Goal: Task Accomplishment & Management: Use online tool/utility

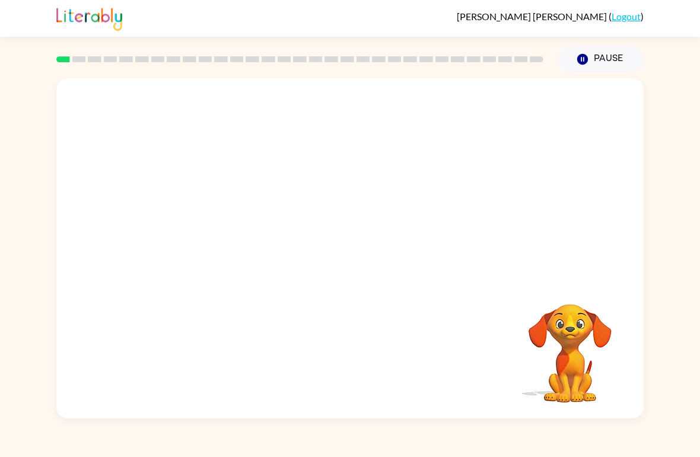
click at [634, 19] on link "Logout" at bounding box center [626, 16] width 29 height 11
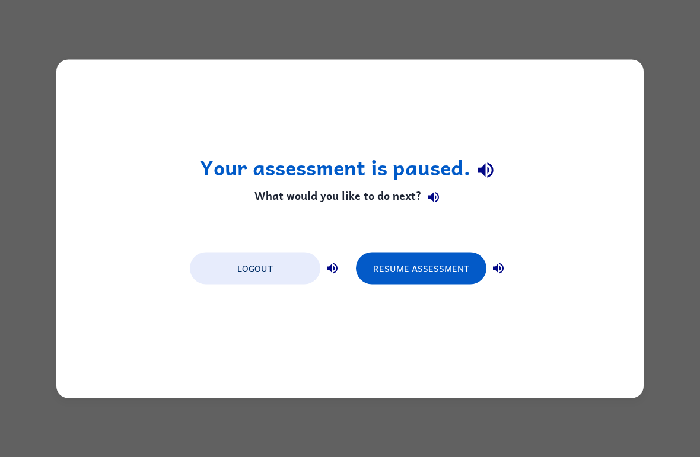
click at [279, 274] on button "Logout" at bounding box center [255, 268] width 131 height 32
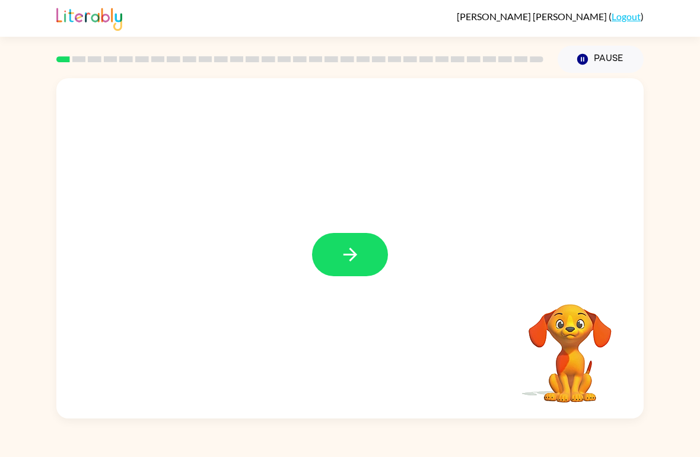
click at [336, 262] on button "button" at bounding box center [350, 254] width 76 height 43
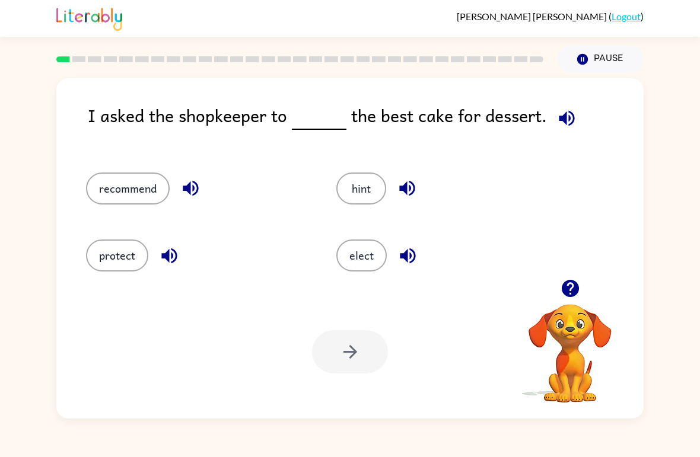
click at [565, 117] on icon "button" at bounding box center [566, 117] width 15 height 15
click at [357, 260] on button "elect" at bounding box center [361, 256] width 50 height 32
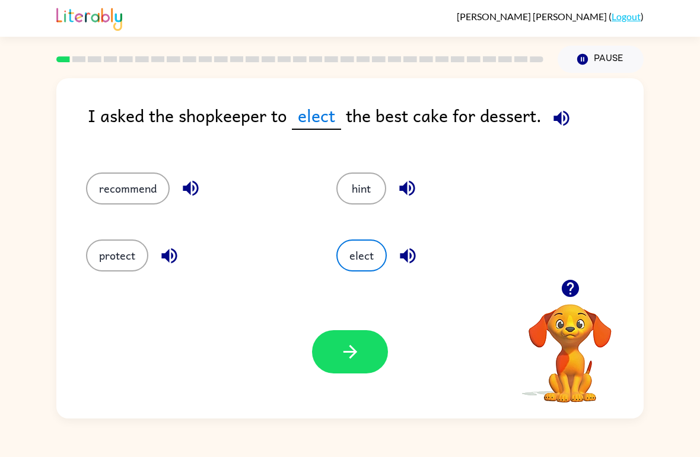
click at [135, 201] on button "recommend" at bounding box center [128, 189] width 84 height 32
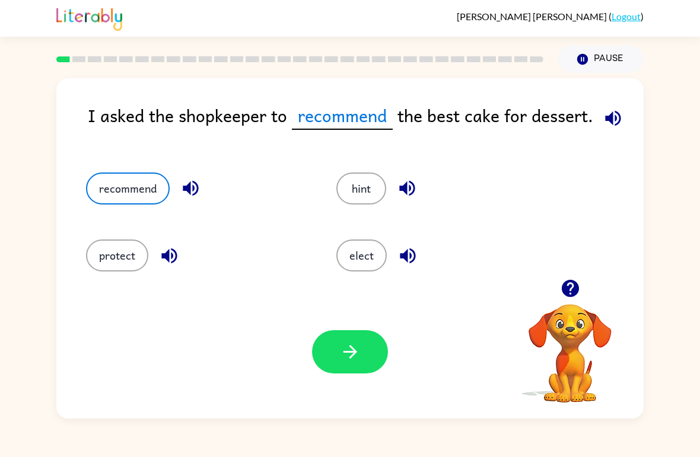
click at [613, 120] on icon "button" at bounding box center [613, 118] width 21 height 21
click at [368, 344] on button "button" at bounding box center [350, 351] width 76 height 43
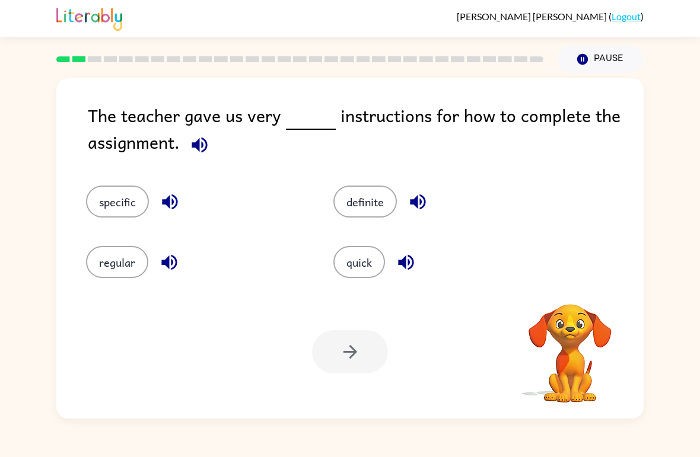
click at [195, 151] on icon "button" at bounding box center [199, 145] width 21 height 21
click at [200, 155] on icon "button" at bounding box center [199, 145] width 21 height 21
click at [373, 263] on button "quick" at bounding box center [359, 262] width 52 height 32
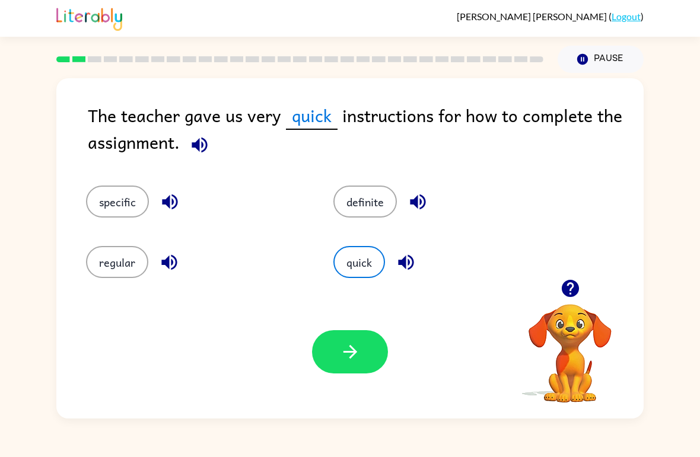
click at [361, 343] on button "button" at bounding box center [350, 351] width 76 height 43
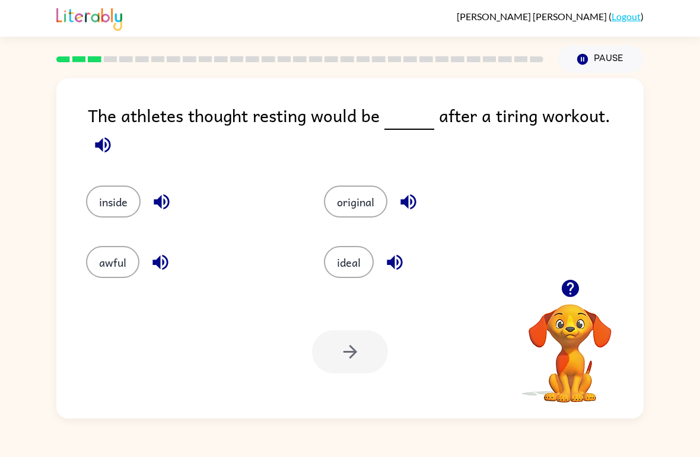
click at [118, 132] on button "button" at bounding box center [103, 145] width 30 height 30
click at [113, 135] on icon "button" at bounding box center [103, 145] width 21 height 21
click at [625, 100] on div "The athletes thought resting would be after a tiring workout. inside original a…" at bounding box center [349, 248] width 587 height 341
click at [113, 135] on icon "button" at bounding box center [103, 145] width 21 height 21
click at [110, 137] on icon "button" at bounding box center [102, 144] width 15 height 15
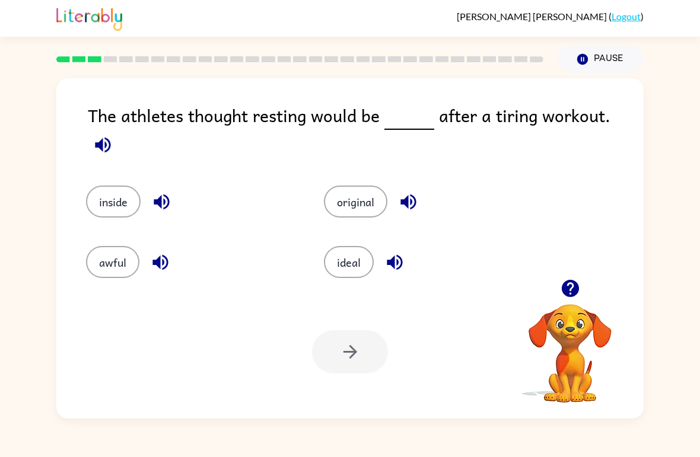
click at [113, 135] on icon "button" at bounding box center [103, 145] width 21 height 21
click at [110, 137] on icon "button" at bounding box center [102, 144] width 15 height 15
click at [113, 135] on icon "button" at bounding box center [103, 145] width 21 height 21
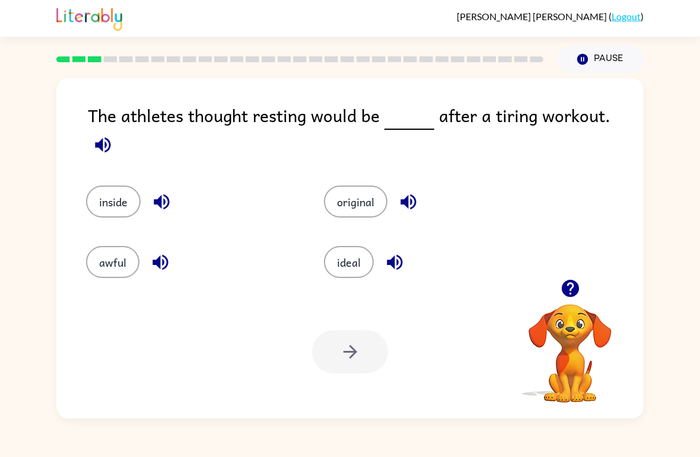
click at [102, 249] on button "awful" at bounding box center [112, 262] width 53 height 32
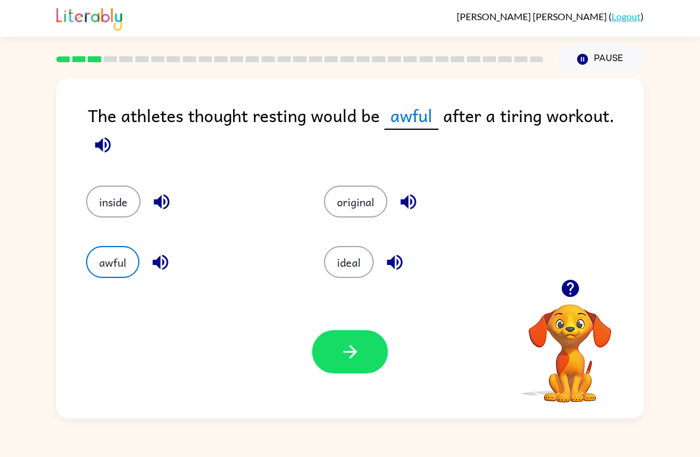
click at [365, 355] on button "button" at bounding box center [350, 351] width 76 height 43
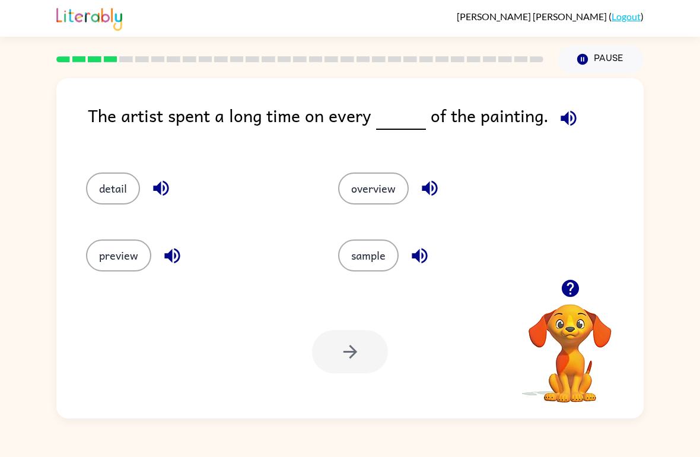
click at [568, 117] on icon "button" at bounding box center [568, 118] width 21 height 21
click at [129, 170] on div "detail" at bounding box center [189, 183] width 252 height 67
click at [125, 196] on button "detail" at bounding box center [113, 189] width 54 height 32
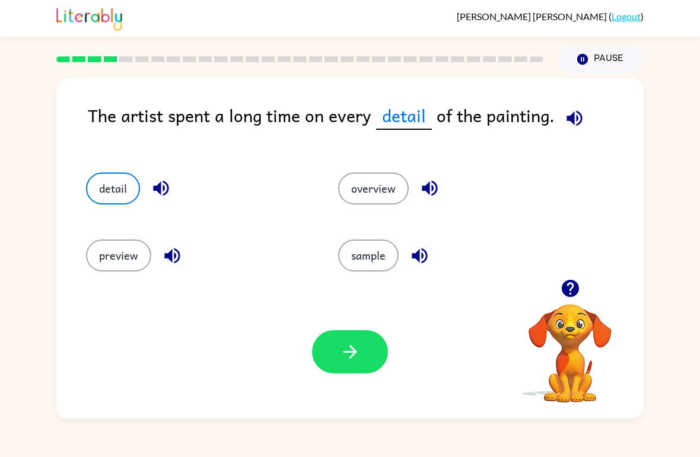
click at [377, 349] on button "button" at bounding box center [350, 351] width 76 height 43
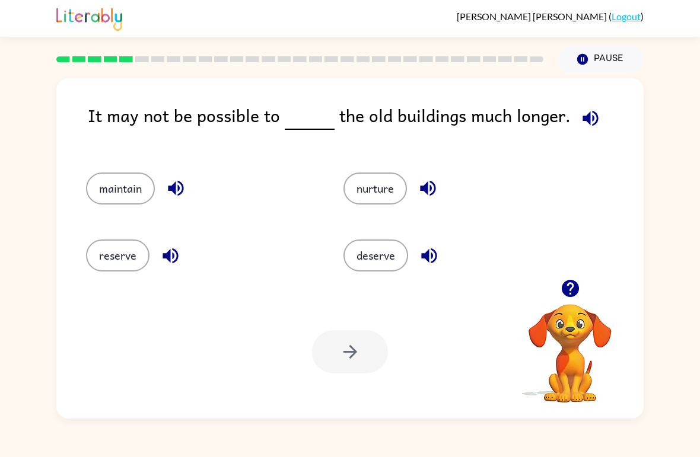
click at [590, 117] on icon "button" at bounding box center [590, 118] width 21 height 21
click at [376, 186] on button "nurture" at bounding box center [375, 189] width 63 height 32
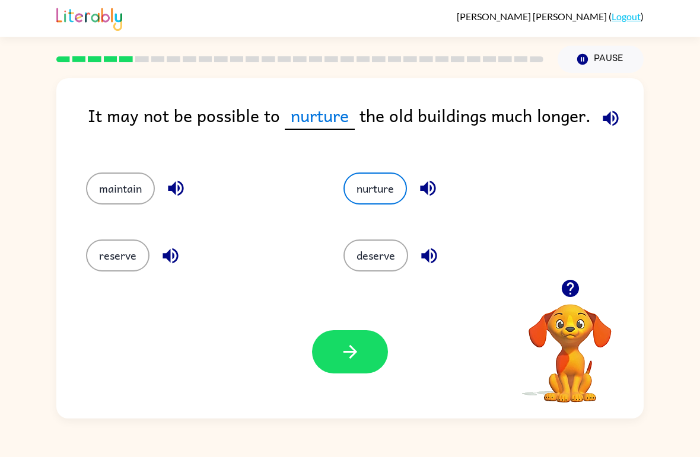
click at [352, 353] on icon "button" at bounding box center [350, 352] width 14 height 14
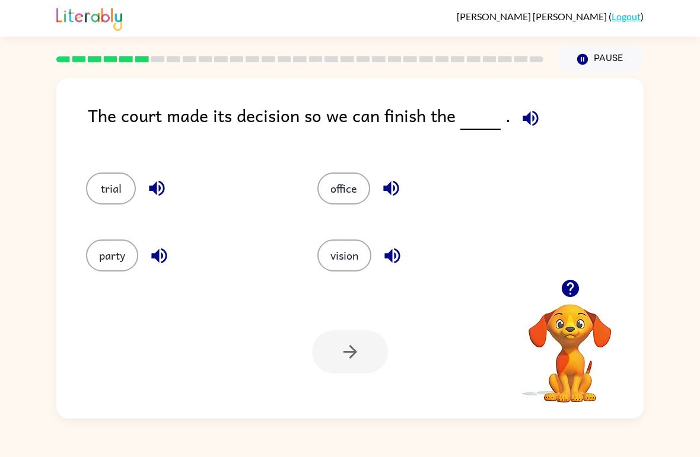
click at [538, 111] on button "button" at bounding box center [531, 118] width 30 height 30
click at [520, 113] on icon "button" at bounding box center [530, 118] width 21 height 21
click at [516, 113] on button "button" at bounding box center [531, 118] width 30 height 30
click at [523, 117] on icon "button" at bounding box center [530, 117] width 15 height 15
click at [338, 271] on button "vision" at bounding box center [344, 256] width 54 height 32
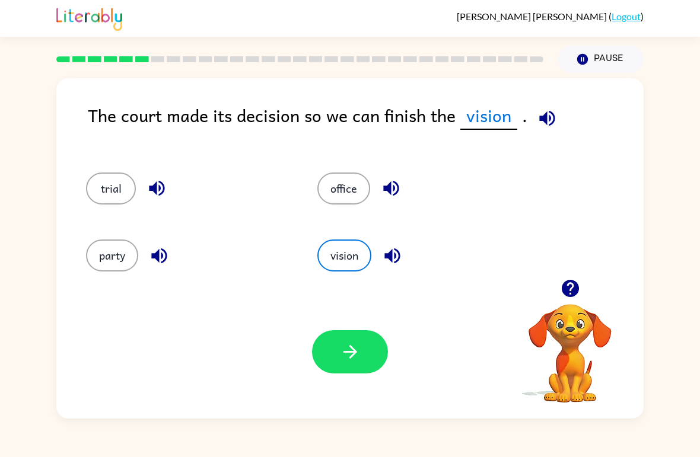
click at [350, 353] on icon "button" at bounding box center [350, 352] width 14 height 14
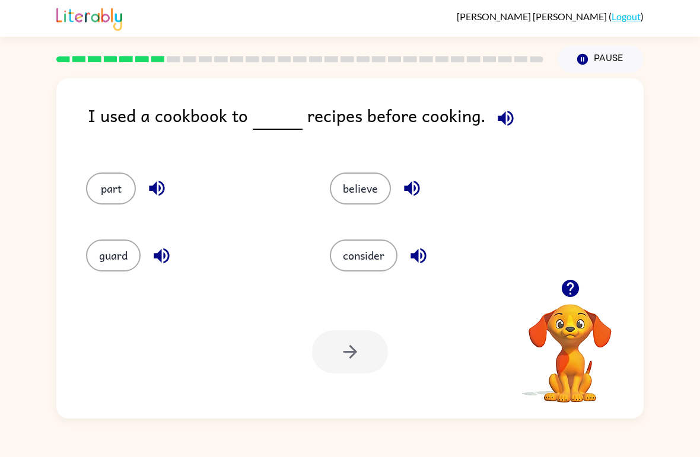
click at [498, 123] on icon "button" at bounding box center [505, 117] width 15 height 15
click at [500, 119] on icon "button" at bounding box center [505, 117] width 15 height 15
click at [501, 121] on icon "button" at bounding box center [505, 118] width 21 height 21
click at [124, 250] on button "guard" at bounding box center [113, 256] width 55 height 32
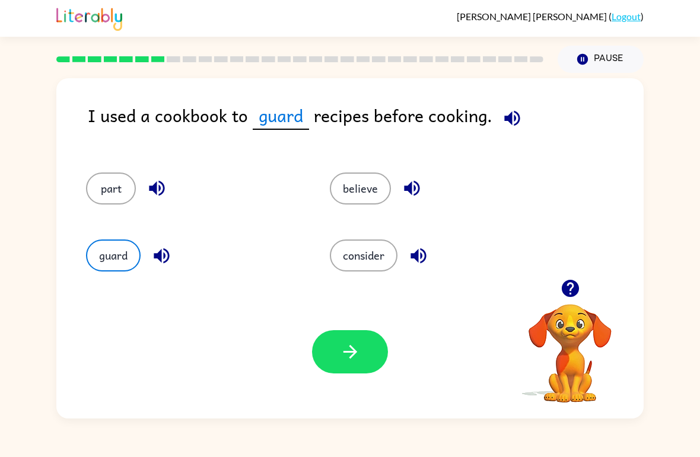
click at [367, 365] on button "button" at bounding box center [350, 351] width 76 height 43
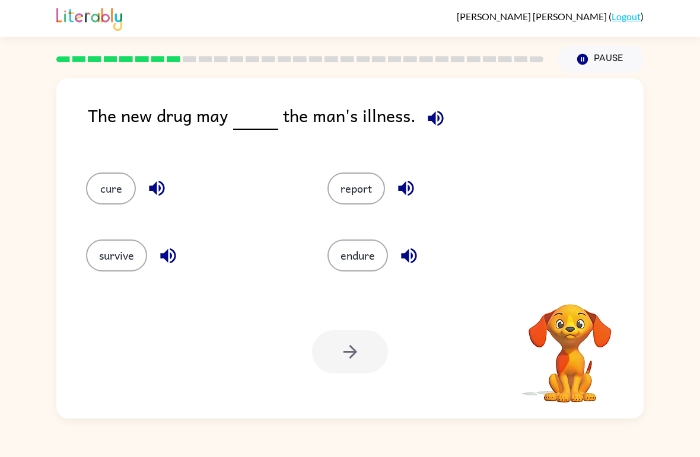
click at [435, 121] on icon "button" at bounding box center [435, 117] width 15 height 15
click at [375, 191] on button "report" at bounding box center [357, 189] width 58 height 32
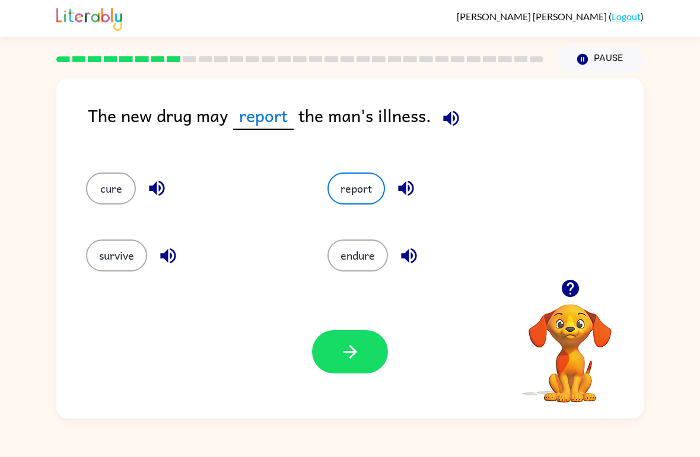
click at [354, 312] on div "Your browser must support playing .mp4 files to use Literably. Please try using…" at bounding box center [349, 352] width 587 height 134
click at [340, 360] on icon "button" at bounding box center [350, 352] width 21 height 21
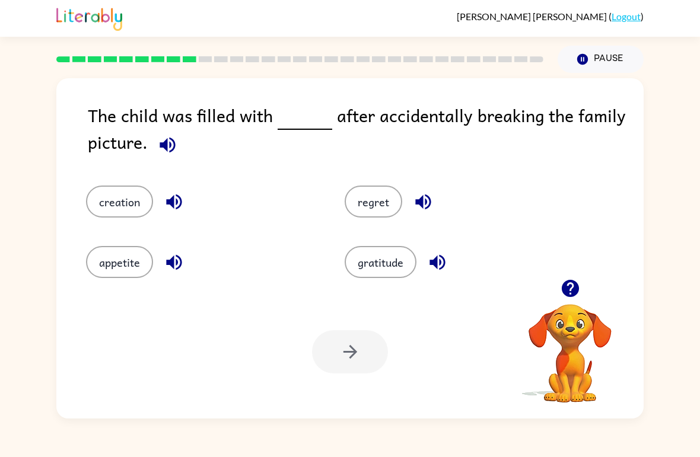
click at [174, 150] on icon "button" at bounding box center [167, 144] width 15 height 15
click at [141, 245] on div "appetite" at bounding box center [192, 254] width 259 height 61
click at [141, 216] on button "creation" at bounding box center [119, 202] width 67 height 32
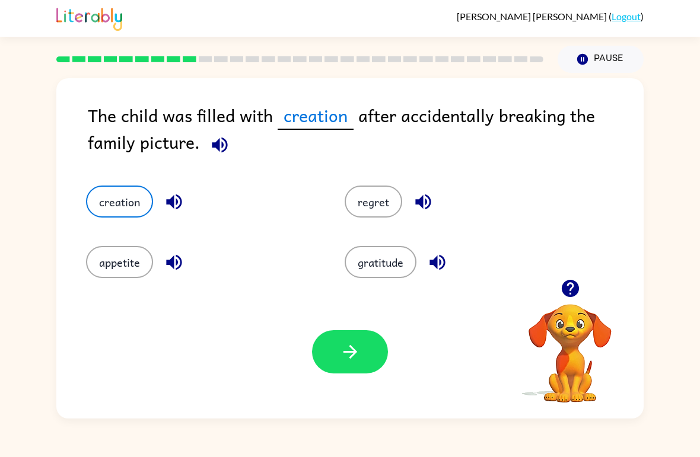
click at [359, 347] on icon "button" at bounding box center [350, 352] width 21 height 21
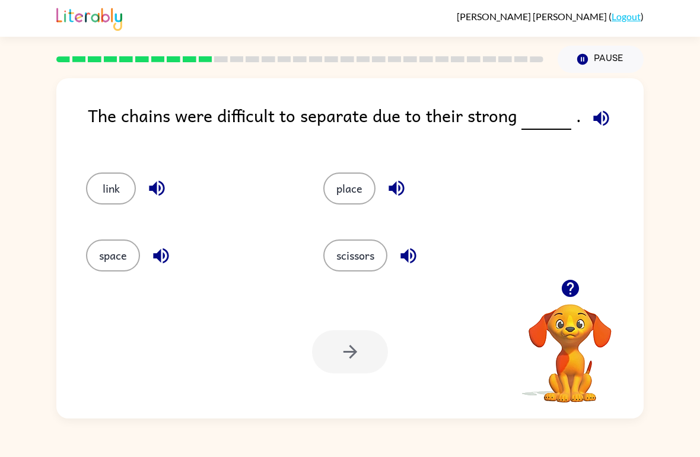
click at [573, 131] on div "The chains were difficult to separate due to their strong ." at bounding box center [366, 125] width 556 height 47
click at [611, 113] on button "button" at bounding box center [601, 118] width 30 height 30
click at [612, 105] on span at bounding box center [598, 115] width 35 height 27
click at [611, 71] on button "Pause Pause" at bounding box center [601, 59] width 86 height 27
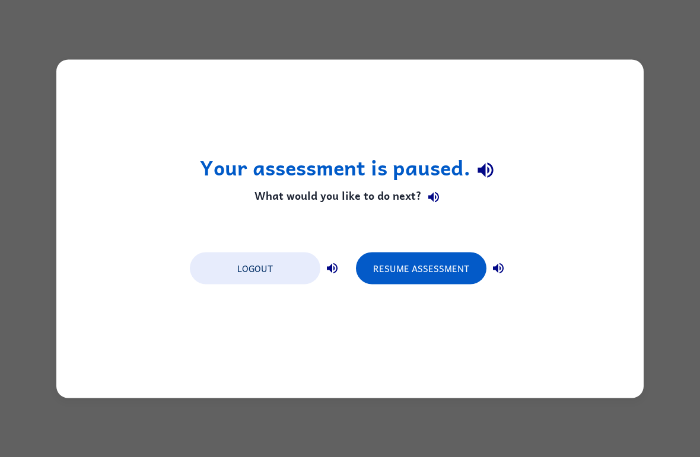
click at [592, 119] on div "Your assessment is paused. What would you like to do next? Logout Resume Assess…" at bounding box center [349, 228] width 587 height 339
click at [428, 276] on button "Resume Assessment" at bounding box center [421, 268] width 131 height 32
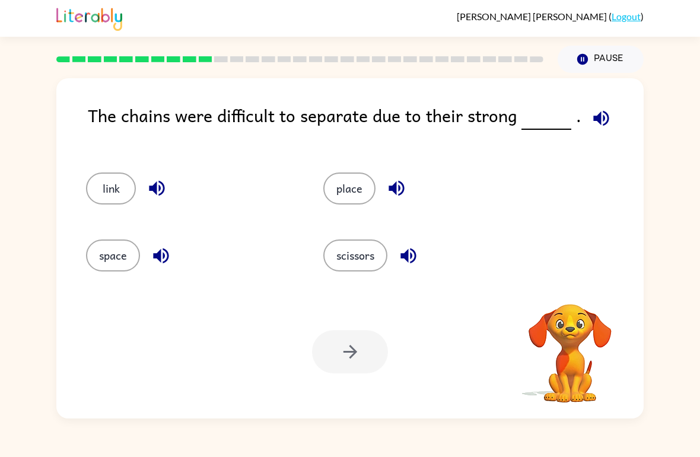
click at [603, 111] on icon "button" at bounding box center [601, 118] width 21 height 21
click at [598, 116] on icon "button" at bounding box center [601, 118] width 21 height 21
click at [103, 198] on button "link" at bounding box center [111, 189] width 50 height 32
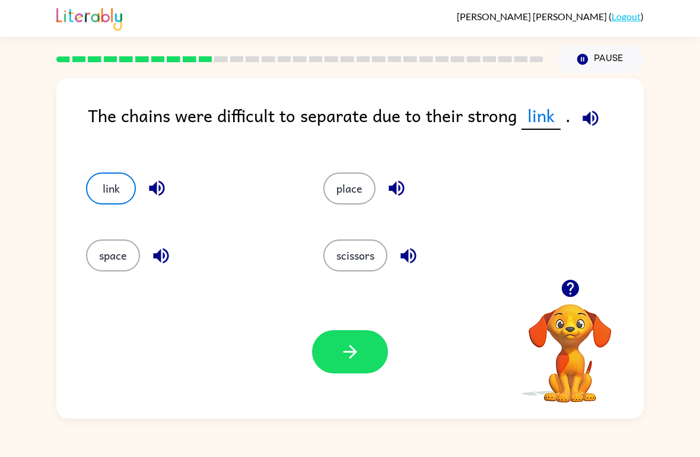
click at [334, 350] on button "button" at bounding box center [350, 351] width 76 height 43
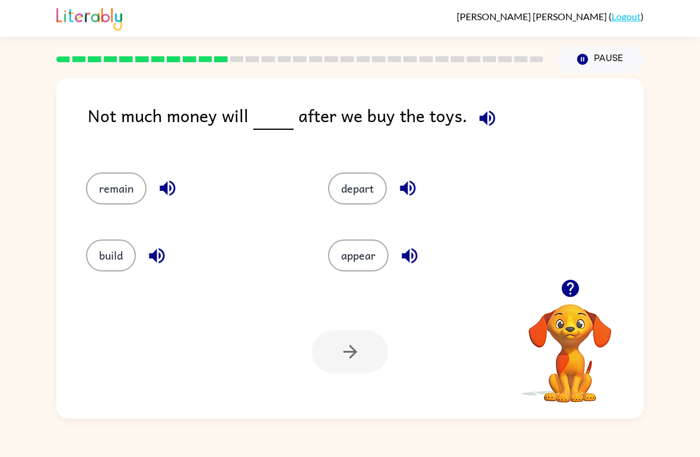
click at [491, 115] on icon "button" at bounding box center [487, 118] width 21 height 21
click at [164, 200] on button "button" at bounding box center [167, 188] width 30 height 30
click at [123, 180] on button "remain" at bounding box center [116, 189] width 61 height 32
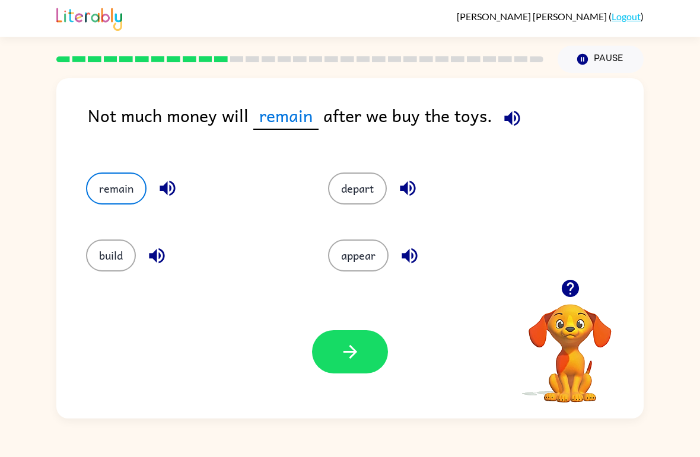
click at [375, 329] on div "Your browser must support playing .mp4 files to use Literably. Please try using…" at bounding box center [349, 352] width 587 height 134
click at [363, 361] on button "button" at bounding box center [350, 351] width 76 height 43
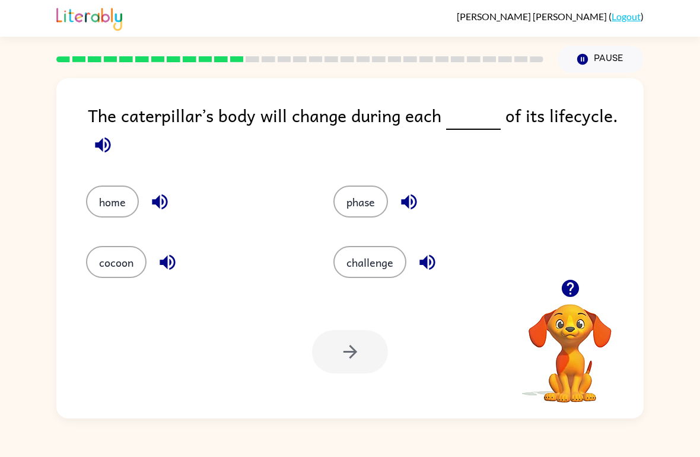
click at [109, 131] on span at bounding box center [103, 142] width 30 height 27
click at [106, 131] on button "button" at bounding box center [103, 145] width 30 height 30
click at [104, 152] on icon "button" at bounding box center [103, 145] width 21 height 21
click at [106, 146] on icon "button" at bounding box center [102, 144] width 15 height 15
click at [100, 206] on button "home" at bounding box center [112, 202] width 53 height 32
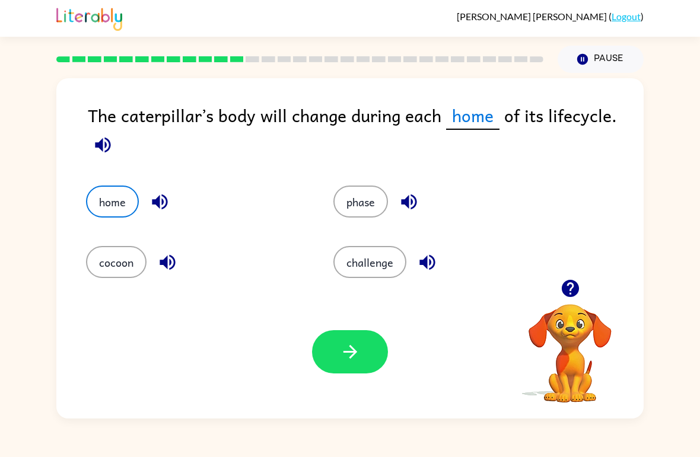
click at [366, 356] on button "button" at bounding box center [350, 351] width 76 height 43
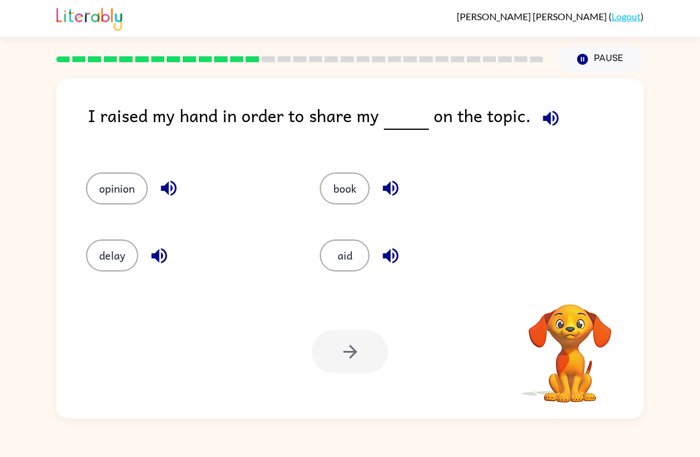
click at [547, 110] on icon "button" at bounding box center [551, 118] width 21 height 21
click at [163, 182] on icon "button" at bounding box center [168, 188] width 21 height 21
click at [125, 190] on button "opinion" at bounding box center [117, 189] width 62 height 32
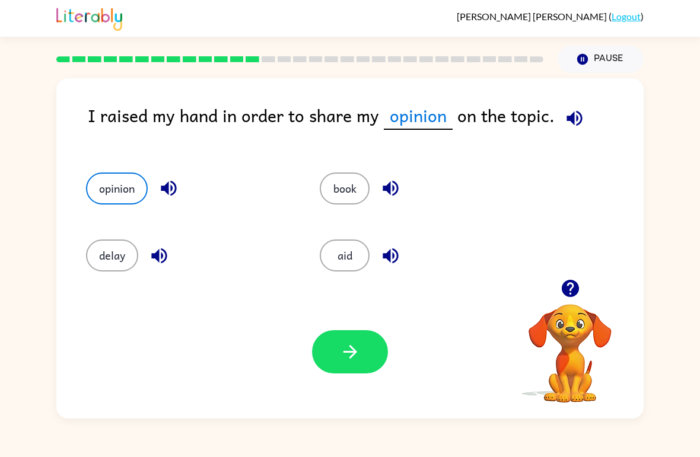
click at [351, 346] on icon "button" at bounding box center [350, 352] width 21 height 21
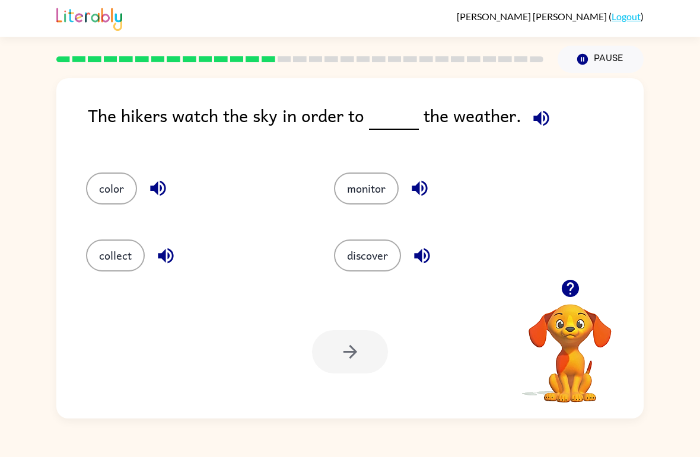
click at [538, 134] on button "button" at bounding box center [541, 118] width 30 height 30
click at [546, 107] on button "button" at bounding box center [541, 118] width 30 height 30
click at [544, 101] on div "The hikers watch the sky in order to the weather. color monitor collect discove…" at bounding box center [349, 248] width 587 height 341
click at [548, 113] on button "button" at bounding box center [541, 118] width 30 height 30
click at [539, 121] on icon "button" at bounding box center [540, 117] width 15 height 15
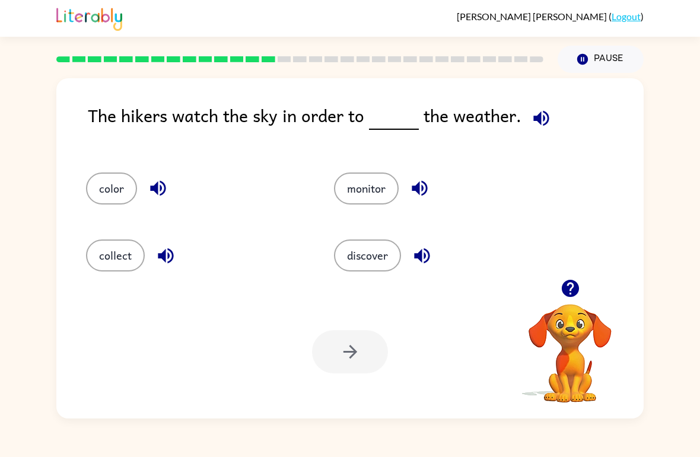
click at [360, 190] on button "monitor" at bounding box center [366, 189] width 65 height 32
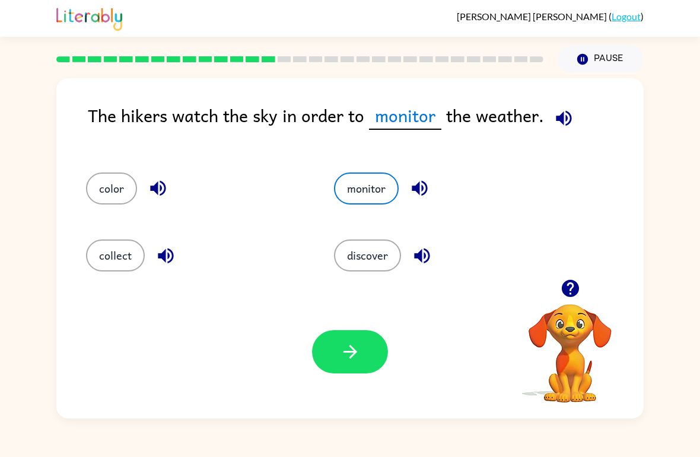
click at [355, 332] on button "button" at bounding box center [350, 351] width 76 height 43
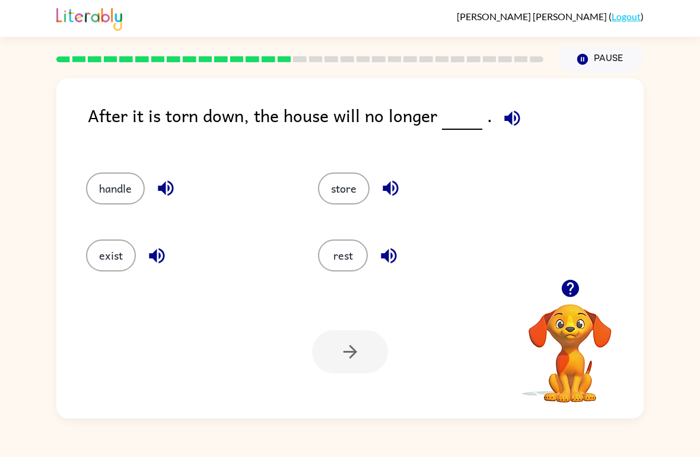
click at [107, 268] on button "exist" at bounding box center [111, 256] width 50 height 32
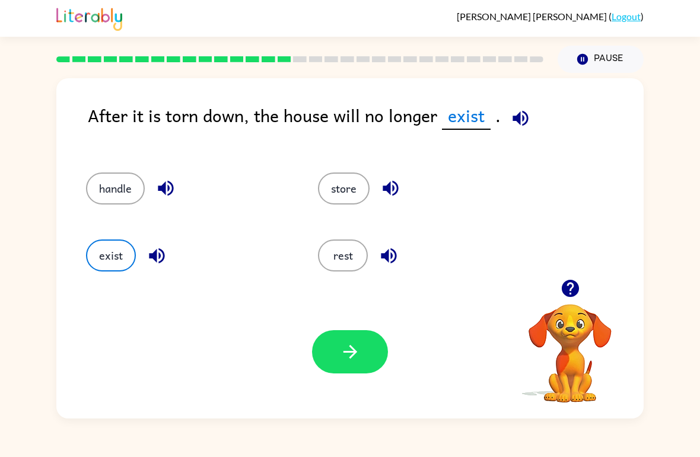
click at [358, 351] on icon "button" at bounding box center [350, 352] width 21 height 21
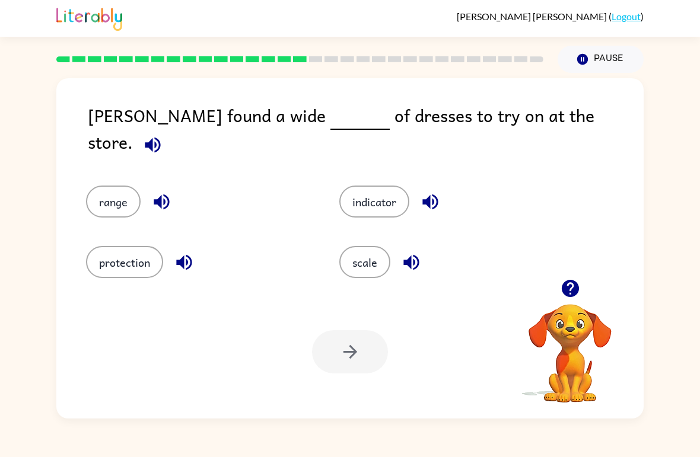
click at [168, 130] on button "button" at bounding box center [153, 145] width 30 height 30
click at [132, 253] on button "protection" at bounding box center [124, 262] width 77 height 32
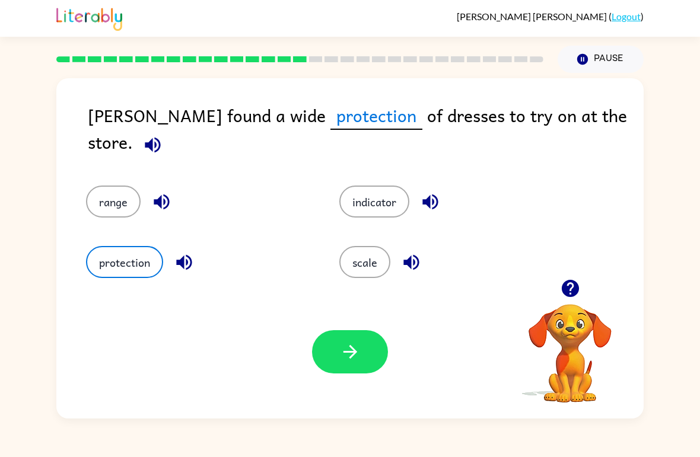
click at [364, 352] on button "button" at bounding box center [350, 351] width 76 height 43
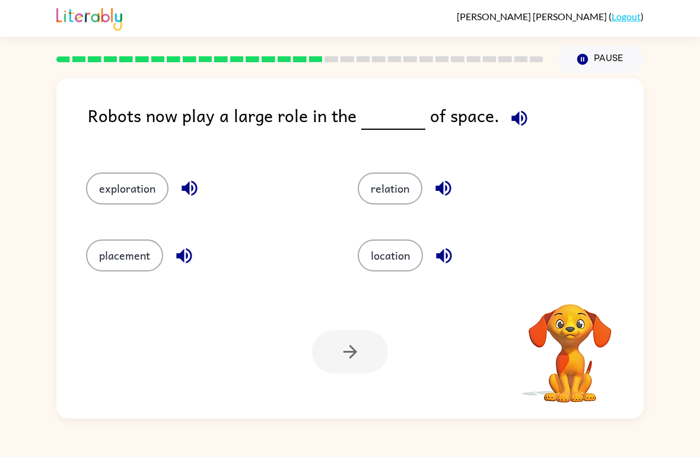
click at [521, 119] on icon "button" at bounding box center [519, 118] width 21 height 21
click at [386, 259] on button "location" at bounding box center [390, 256] width 65 height 32
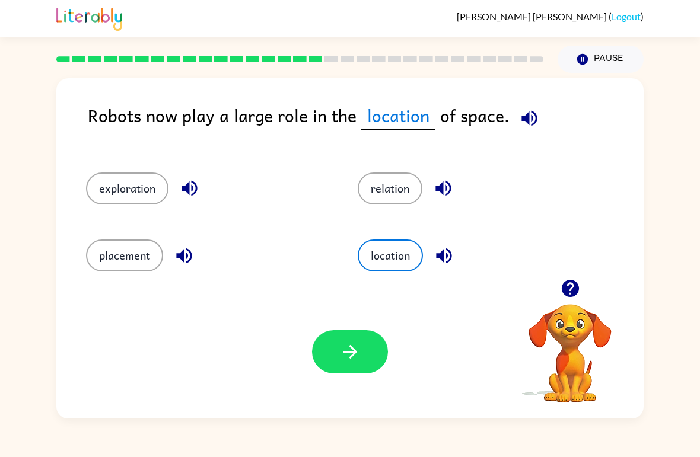
click at [336, 374] on button "button" at bounding box center [350, 351] width 76 height 43
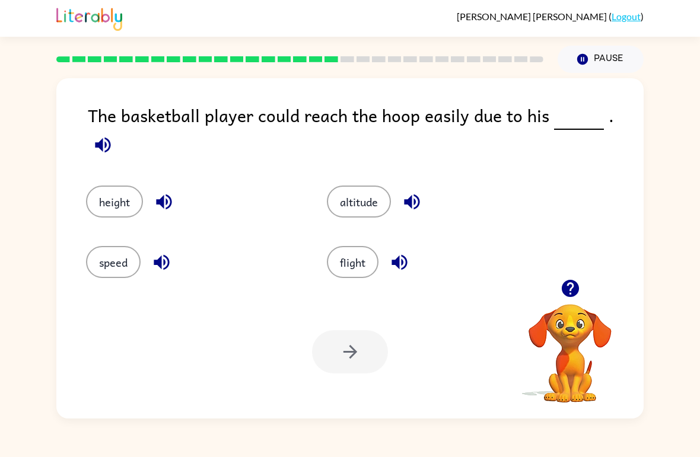
click at [110, 137] on icon "button" at bounding box center [102, 144] width 15 height 15
click at [98, 186] on button "height" at bounding box center [114, 202] width 57 height 32
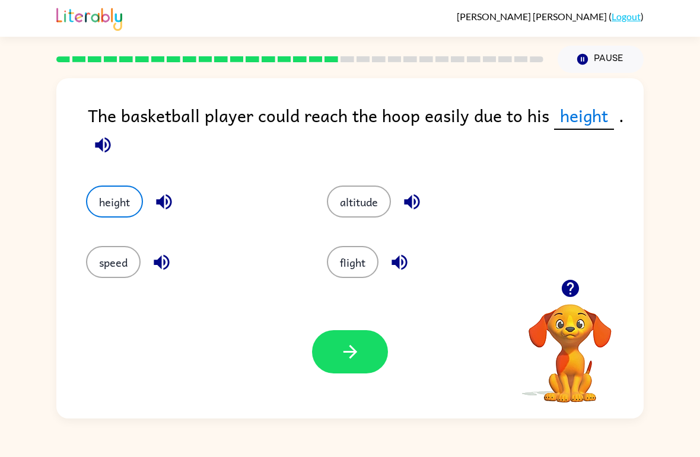
click at [363, 351] on button "button" at bounding box center [350, 351] width 76 height 43
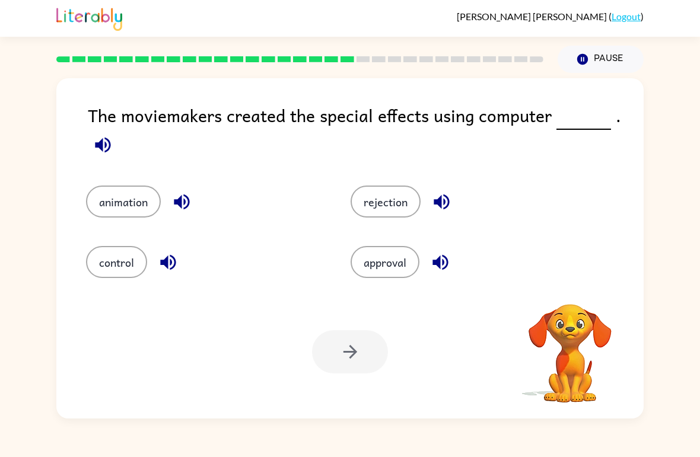
click at [113, 135] on button "button" at bounding box center [103, 145] width 30 height 30
click at [354, 346] on div at bounding box center [350, 351] width 76 height 43
click at [118, 263] on button "control" at bounding box center [116, 262] width 61 height 32
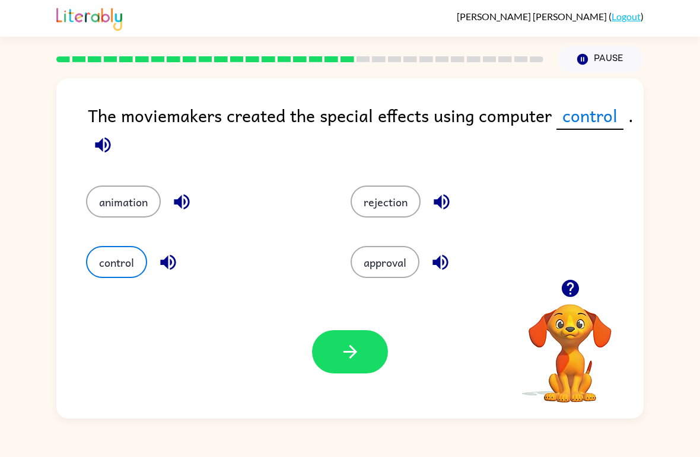
click at [353, 364] on button "button" at bounding box center [350, 351] width 76 height 43
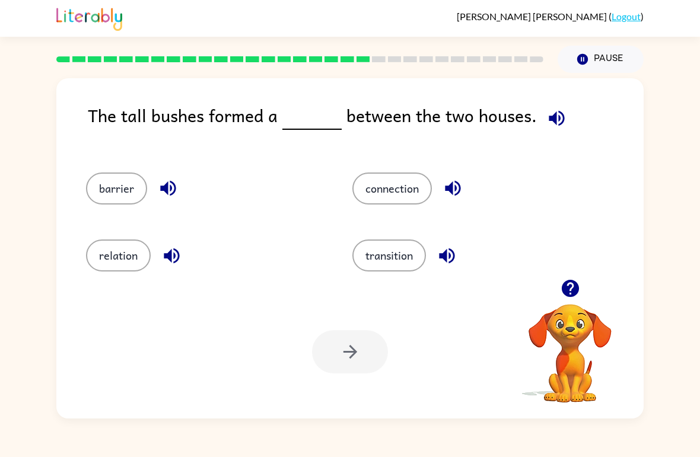
click at [553, 120] on icon "button" at bounding box center [556, 118] width 21 height 21
click at [559, 119] on icon "button" at bounding box center [556, 117] width 15 height 15
click at [549, 122] on icon "button" at bounding box center [556, 117] width 15 height 15
click at [553, 119] on icon "button" at bounding box center [556, 118] width 21 height 21
click at [116, 258] on button "relation" at bounding box center [118, 256] width 65 height 32
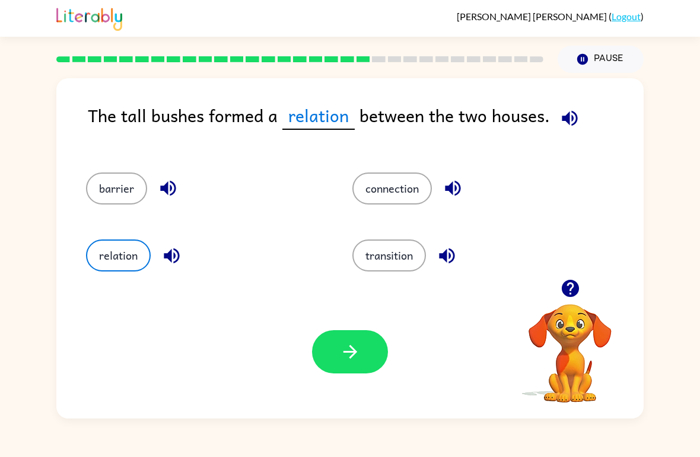
click at [335, 367] on button "button" at bounding box center [350, 351] width 76 height 43
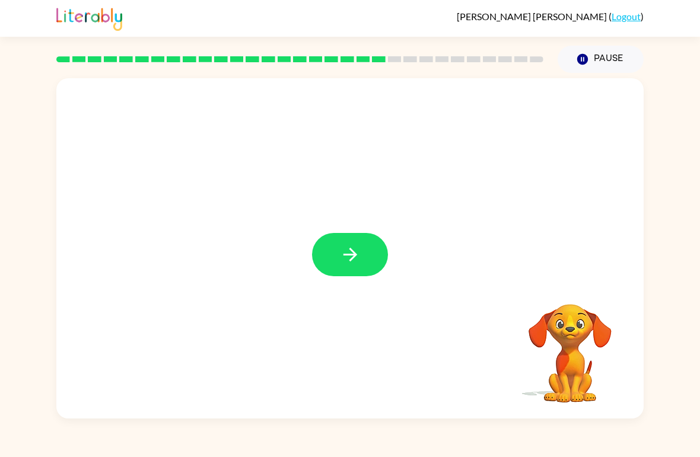
click at [342, 256] on icon "button" at bounding box center [350, 254] width 21 height 21
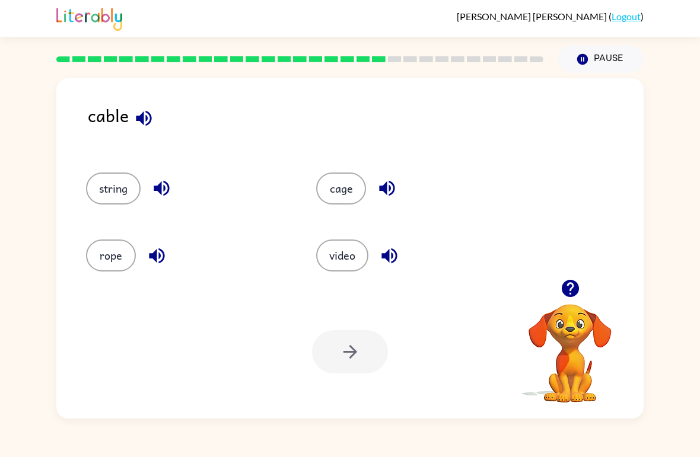
click at [133, 230] on div "rope" at bounding box center [178, 250] width 230 height 67
click at [113, 260] on button "rope" at bounding box center [111, 256] width 50 height 32
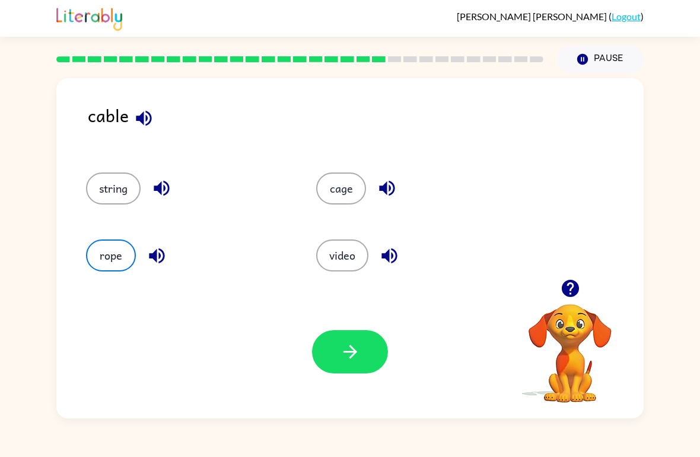
click at [361, 341] on button "button" at bounding box center [350, 351] width 76 height 43
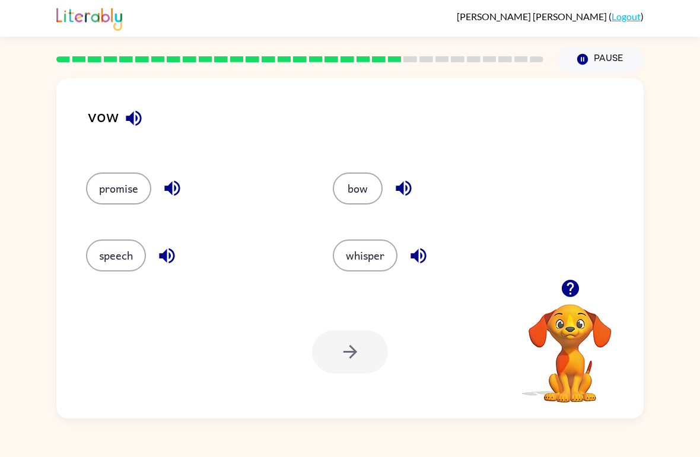
click at [132, 117] on icon "button" at bounding box center [133, 117] width 15 height 15
click at [136, 263] on button "speech" at bounding box center [116, 256] width 60 height 32
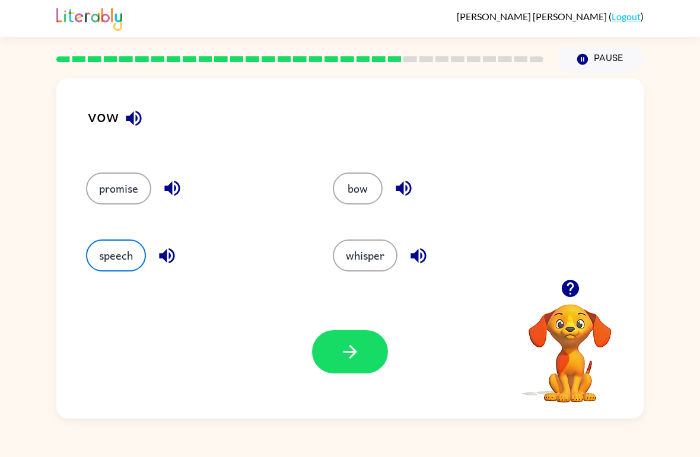
click at [358, 363] on button "button" at bounding box center [350, 351] width 76 height 43
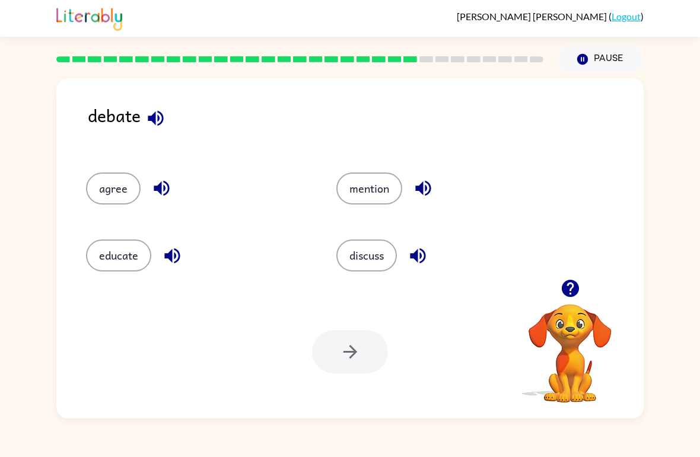
click at [164, 121] on icon "button" at bounding box center [155, 118] width 21 height 21
click at [160, 117] on icon "button" at bounding box center [155, 118] width 21 height 21
click at [131, 241] on button "educate" at bounding box center [118, 256] width 65 height 32
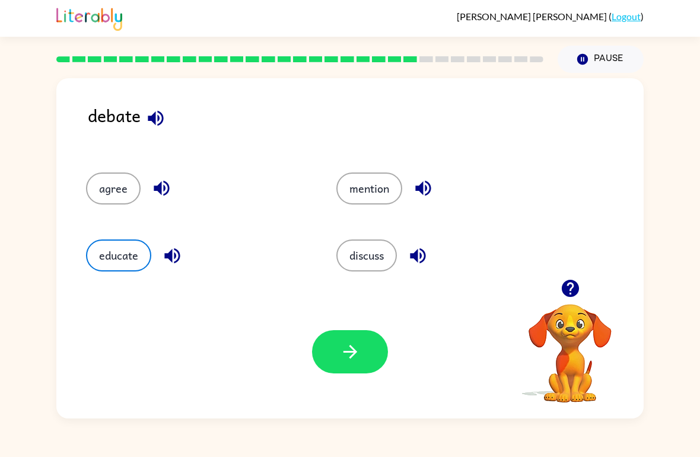
click at [349, 347] on icon "button" at bounding box center [350, 352] width 21 height 21
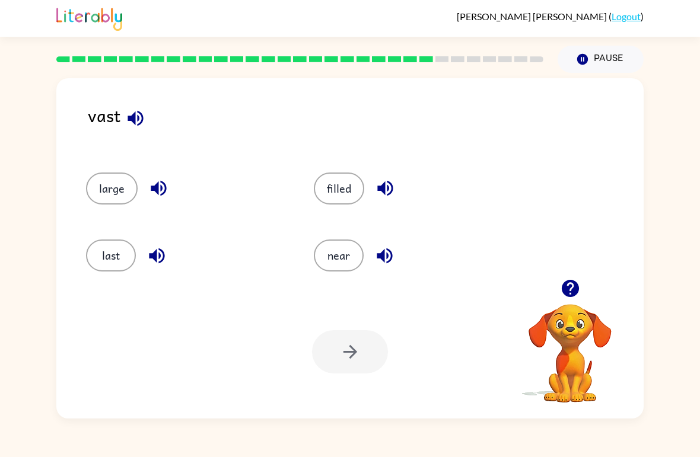
click at [137, 115] on icon "button" at bounding box center [135, 118] width 21 height 21
click at [119, 246] on button "last" at bounding box center [111, 256] width 50 height 32
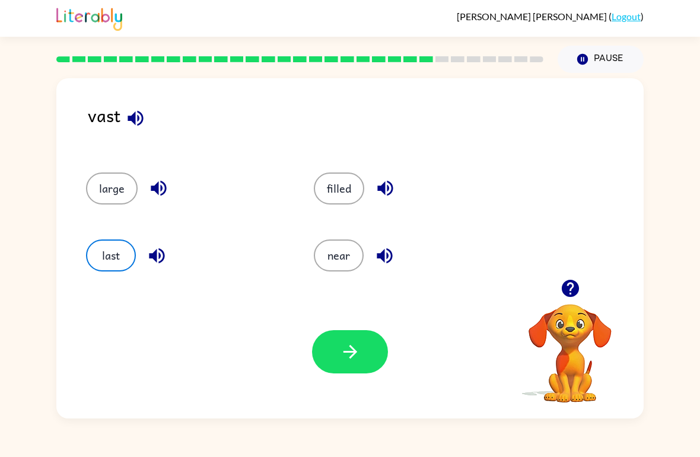
click at [339, 345] on button "button" at bounding box center [350, 351] width 76 height 43
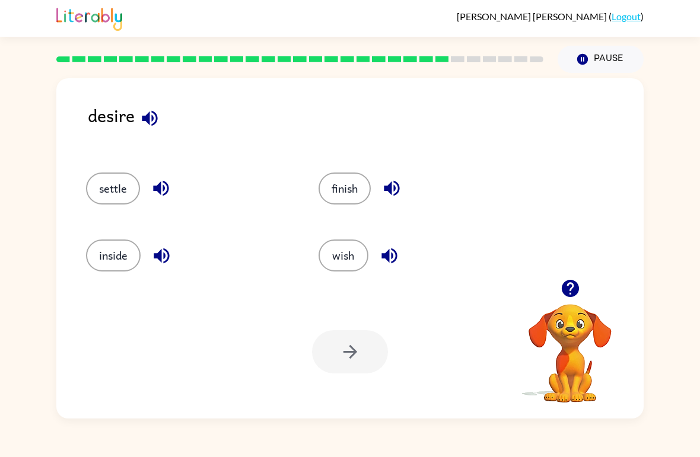
click at [142, 109] on icon "button" at bounding box center [149, 118] width 21 height 21
click at [107, 195] on button "settle" at bounding box center [113, 189] width 54 height 32
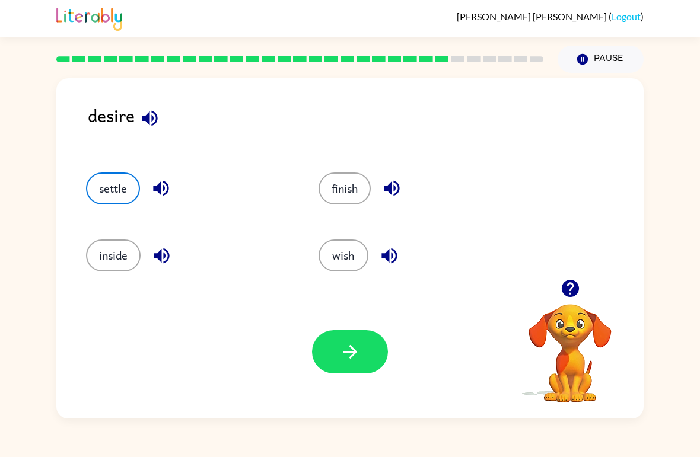
click at [340, 370] on button "button" at bounding box center [350, 351] width 76 height 43
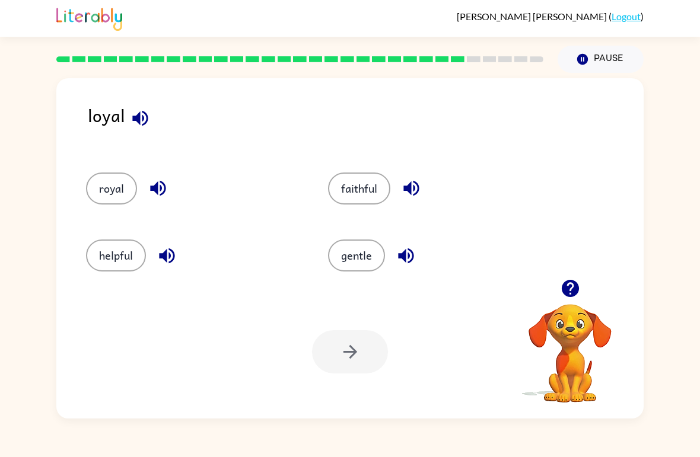
click at [123, 271] on button "helpful" at bounding box center [116, 256] width 60 height 32
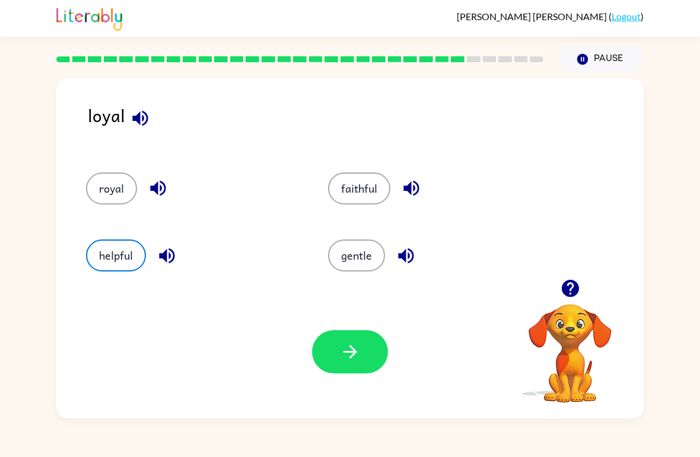
click at [371, 336] on button "button" at bounding box center [350, 351] width 76 height 43
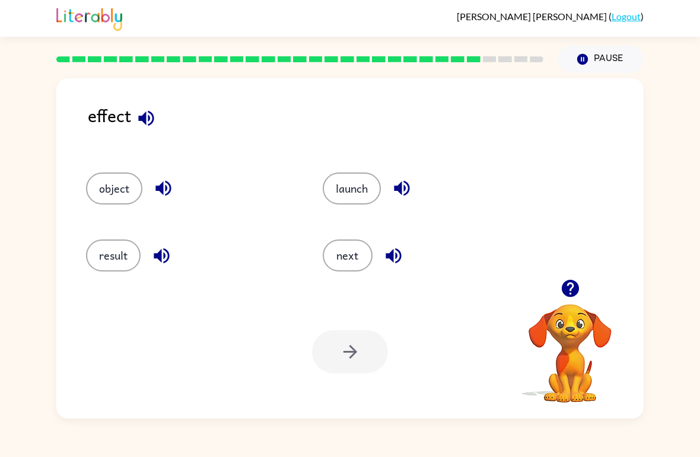
click at [150, 115] on icon "button" at bounding box center [146, 118] width 21 height 21
click at [129, 182] on button "object" at bounding box center [114, 189] width 56 height 32
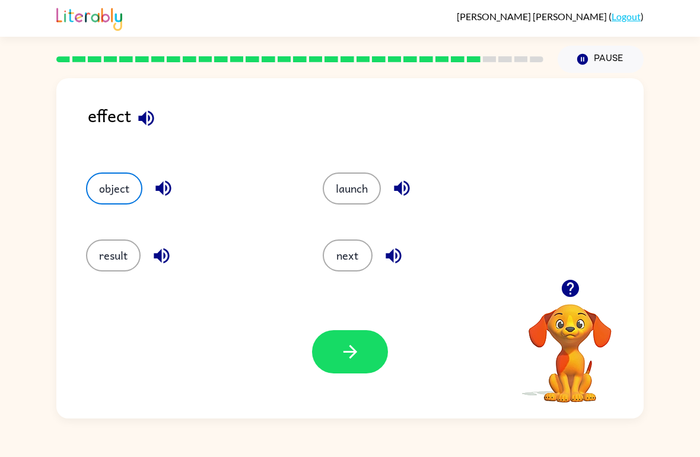
click at [355, 361] on icon "button" at bounding box center [350, 352] width 21 height 21
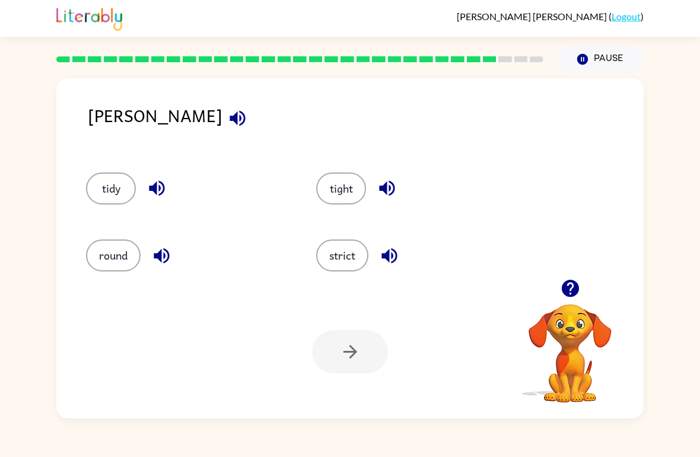
click at [223, 104] on button "button" at bounding box center [238, 118] width 30 height 30
click at [108, 249] on button "round" at bounding box center [113, 256] width 55 height 32
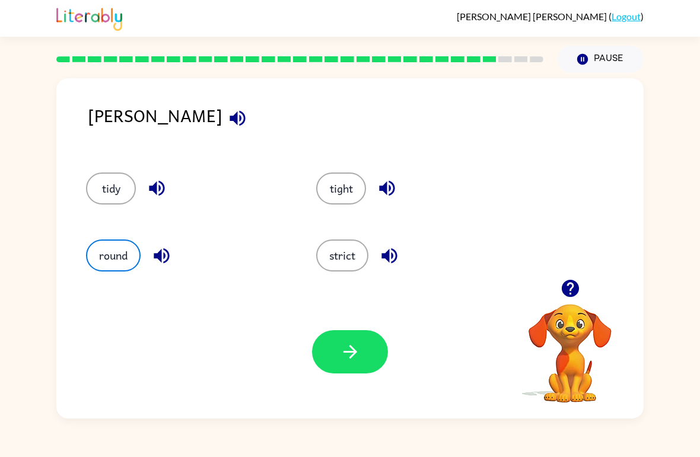
click at [338, 347] on button "button" at bounding box center [350, 351] width 76 height 43
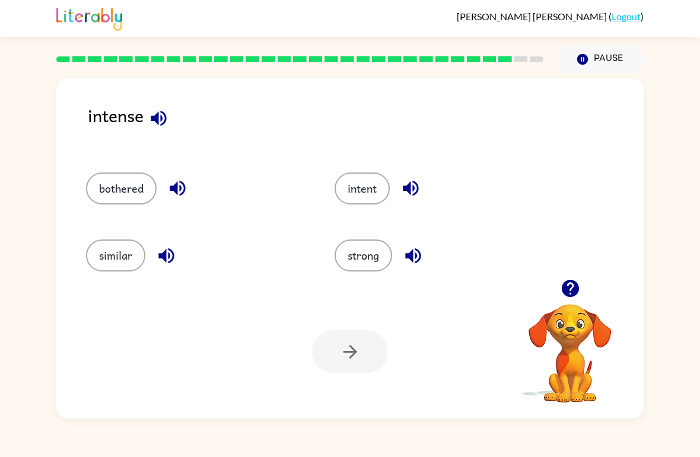
click at [124, 192] on button "bothered" at bounding box center [121, 189] width 71 height 32
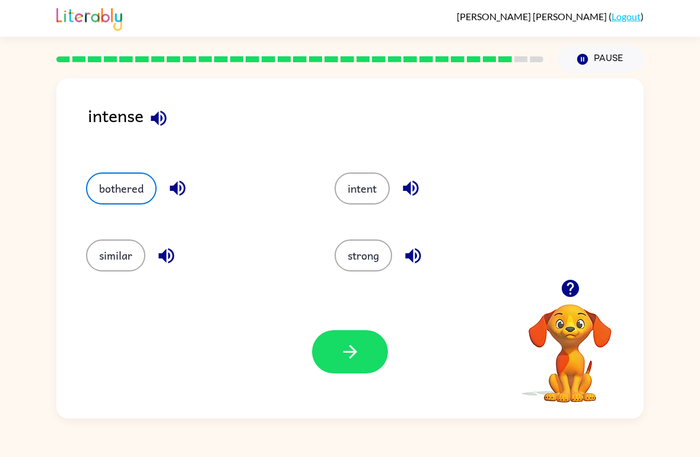
click at [345, 363] on icon "button" at bounding box center [350, 352] width 21 height 21
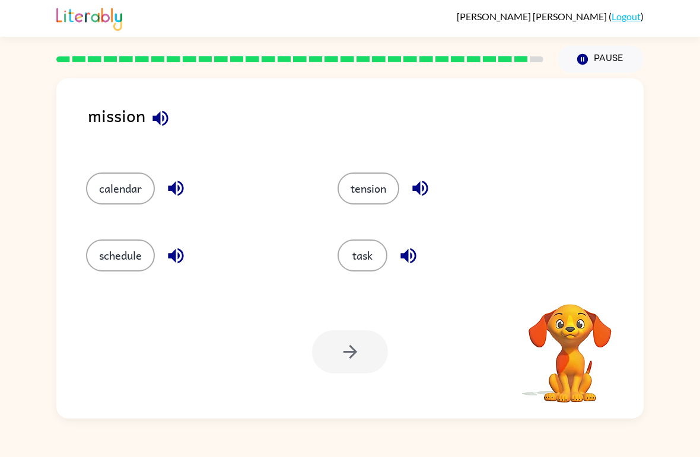
click at [159, 118] on icon "button" at bounding box center [159, 117] width 15 height 15
click at [357, 262] on button "task" at bounding box center [363, 256] width 50 height 32
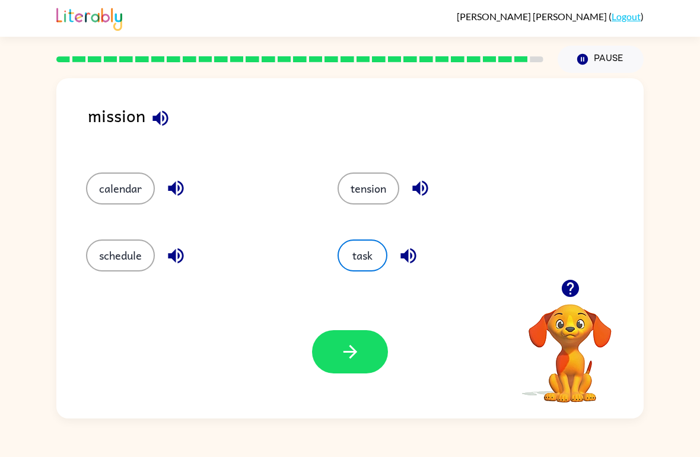
click at [373, 360] on button "button" at bounding box center [350, 351] width 76 height 43
